Goal: Task Accomplishment & Management: Use online tool/utility

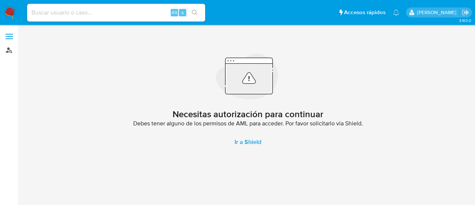
click at [10, 51] on link "Buscador de personas" at bounding box center [44, 50] width 88 height 12
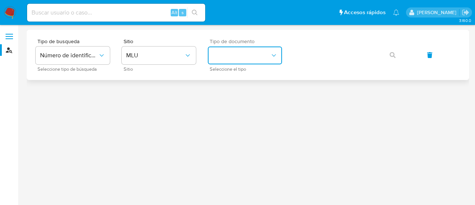
click at [269, 57] on button "identificationType" at bounding box center [245, 55] width 74 height 18
click at [148, 59] on button "MLU" at bounding box center [159, 55] width 74 height 18
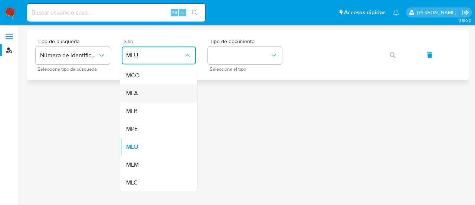
click at [143, 93] on div "MLA" at bounding box center [156, 93] width 61 height 18
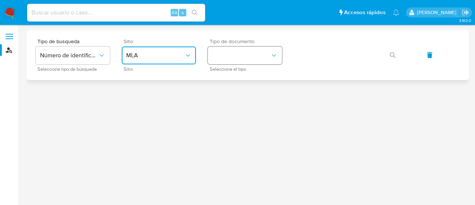
click at [248, 55] on button "identificationType" at bounding box center [245, 55] width 74 height 18
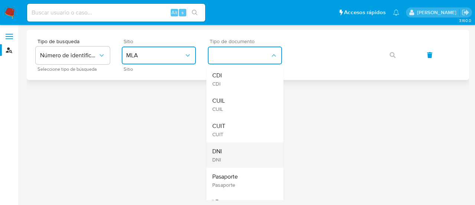
click at [222, 149] on div "DNI DNI" at bounding box center [242, 154] width 61 height 25
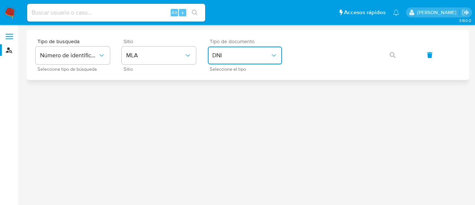
click at [230, 56] on span "DNI" at bounding box center [241, 55] width 58 height 7
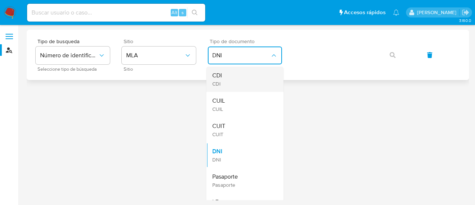
click at [228, 80] on div "CDI CDI" at bounding box center [242, 78] width 61 height 25
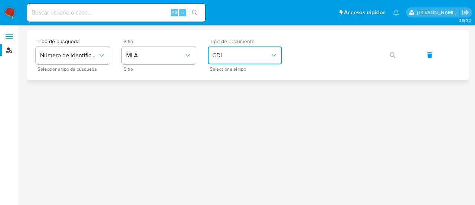
click at [244, 52] on span "CDI" at bounding box center [241, 55] width 58 height 7
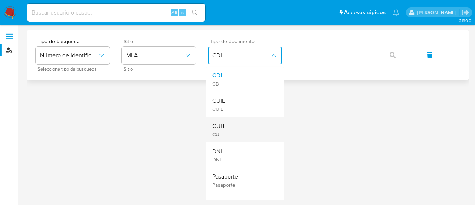
click at [229, 134] on div "CUIT CUIT" at bounding box center [242, 129] width 61 height 25
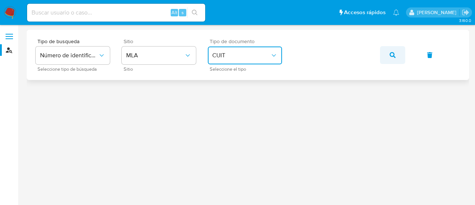
click at [391, 52] on icon "button" at bounding box center [393, 55] width 6 height 6
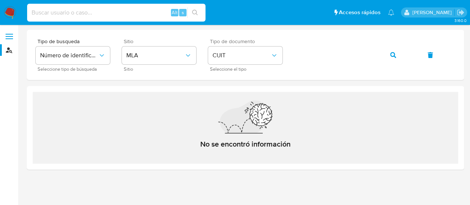
click at [91, 9] on input at bounding box center [116, 13] width 178 height 10
click at [391, 52] on icon "button" at bounding box center [393, 55] width 6 height 6
